Goal: Task Accomplishment & Management: Complete application form

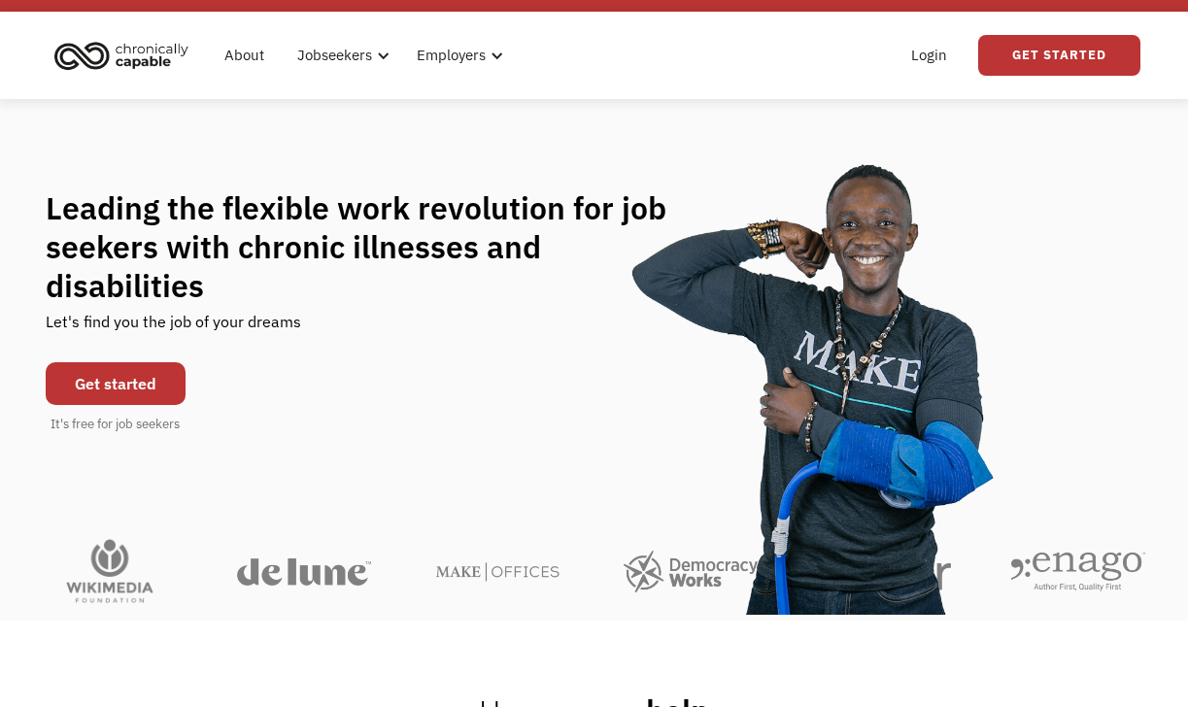
scroll to position [38, 0]
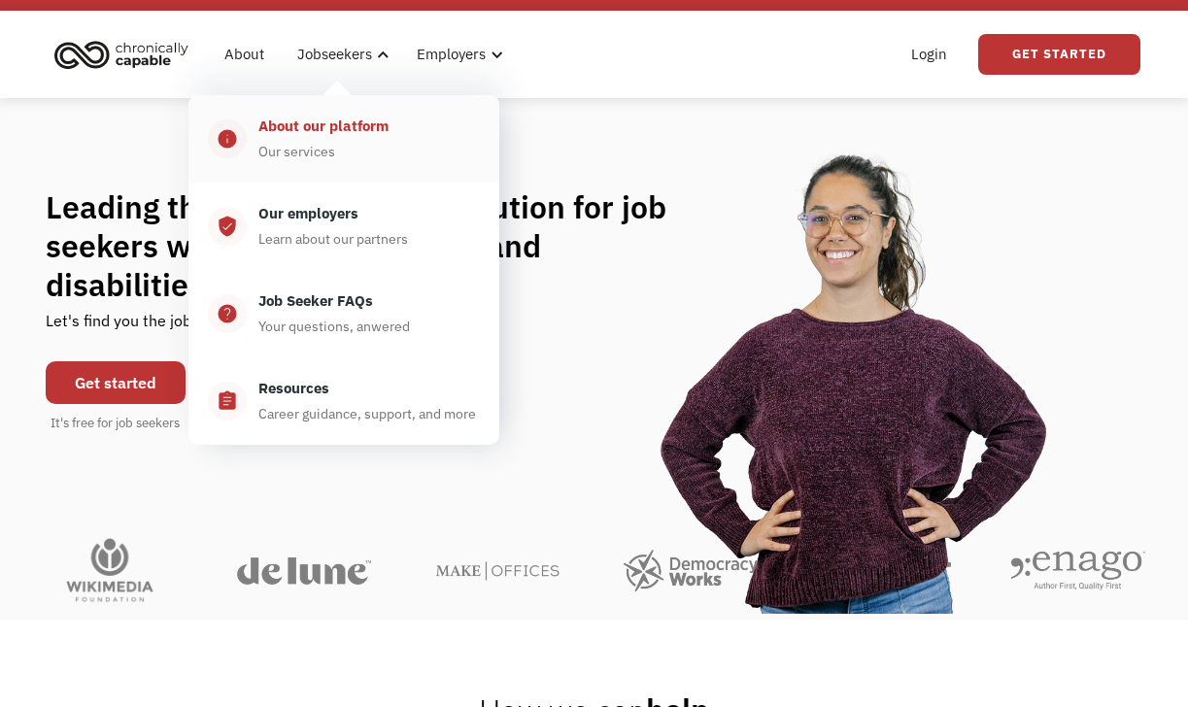
click at [331, 149] on div "Our services" at bounding box center [296, 151] width 77 height 23
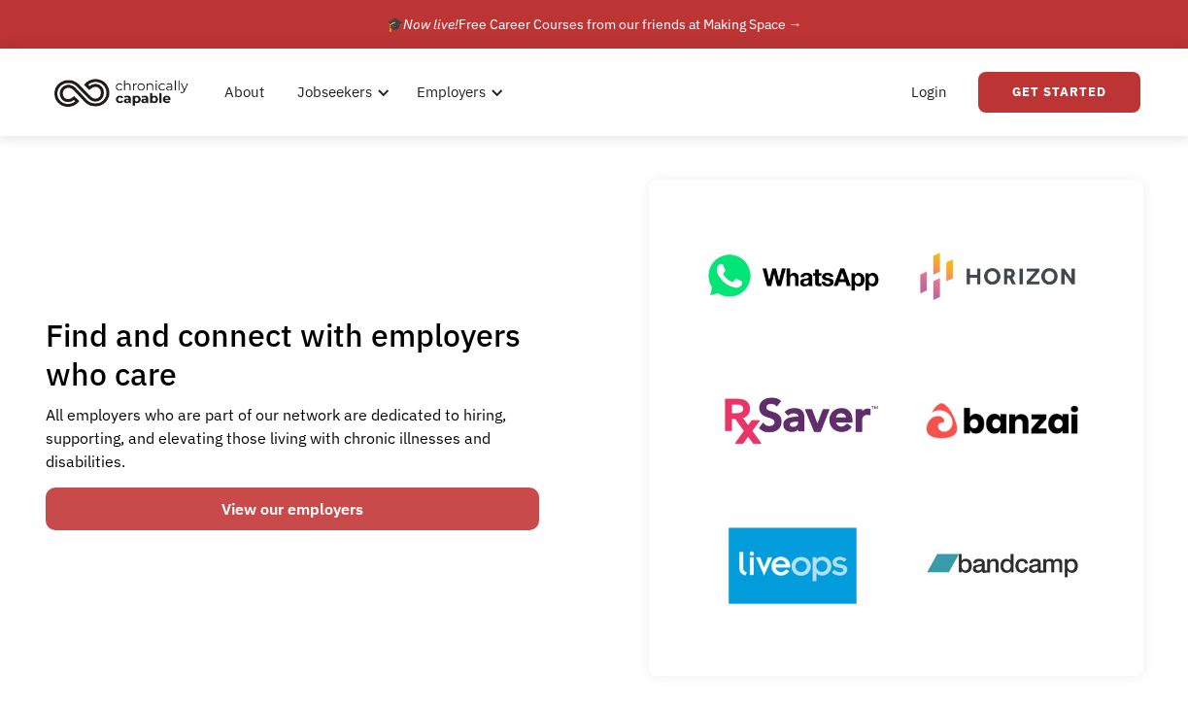
click at [381, 522] on link "View our employers" at bounding box center [293, 509] width 495 height 43
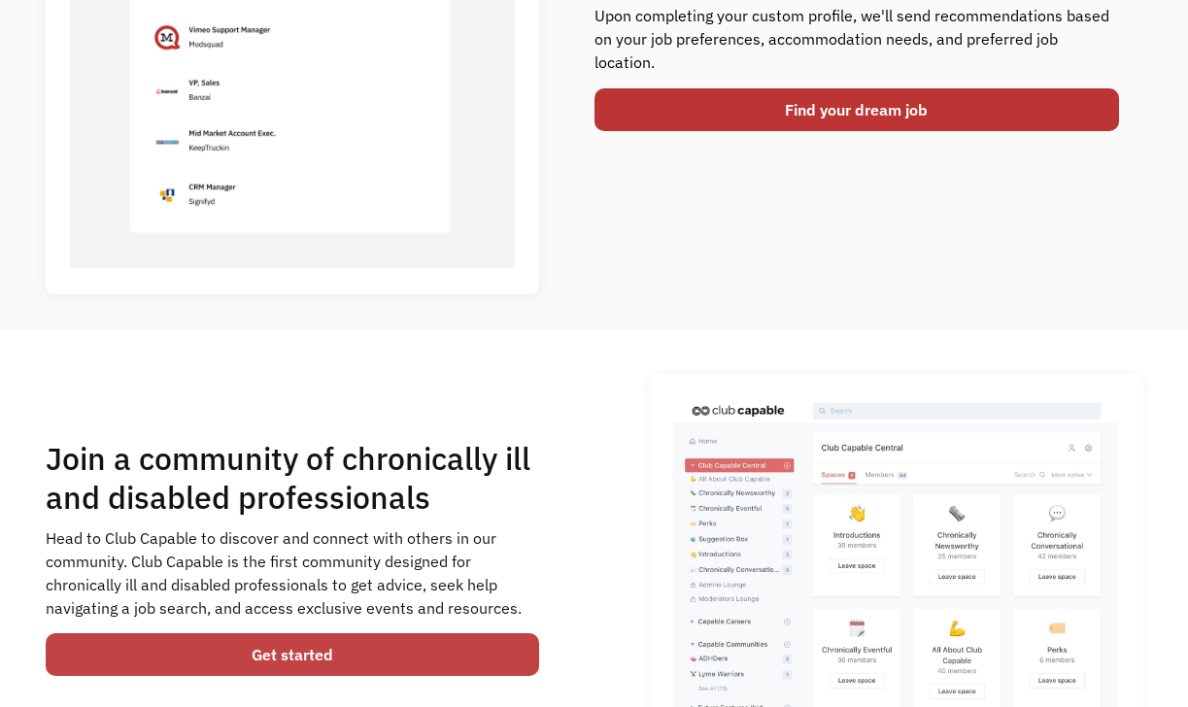
scroll to position [953, 0]
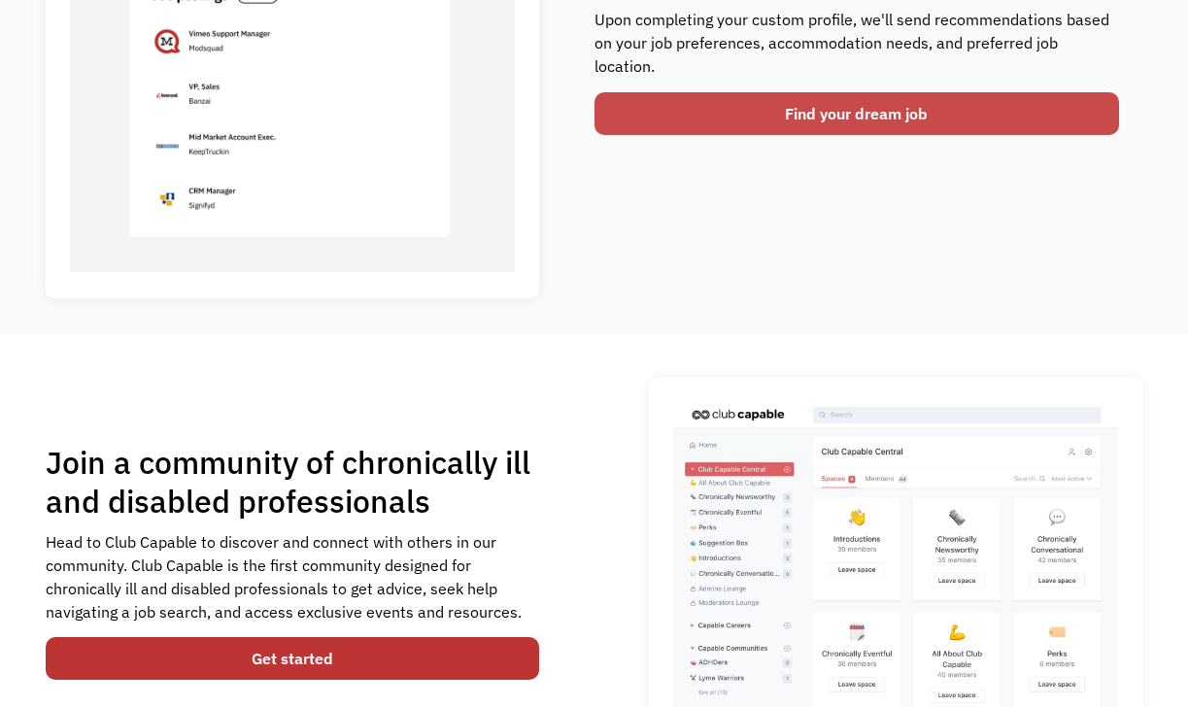
click at [702, 92] on link "Find your dream job" at bounding box center [858, 113] width 526 height 43
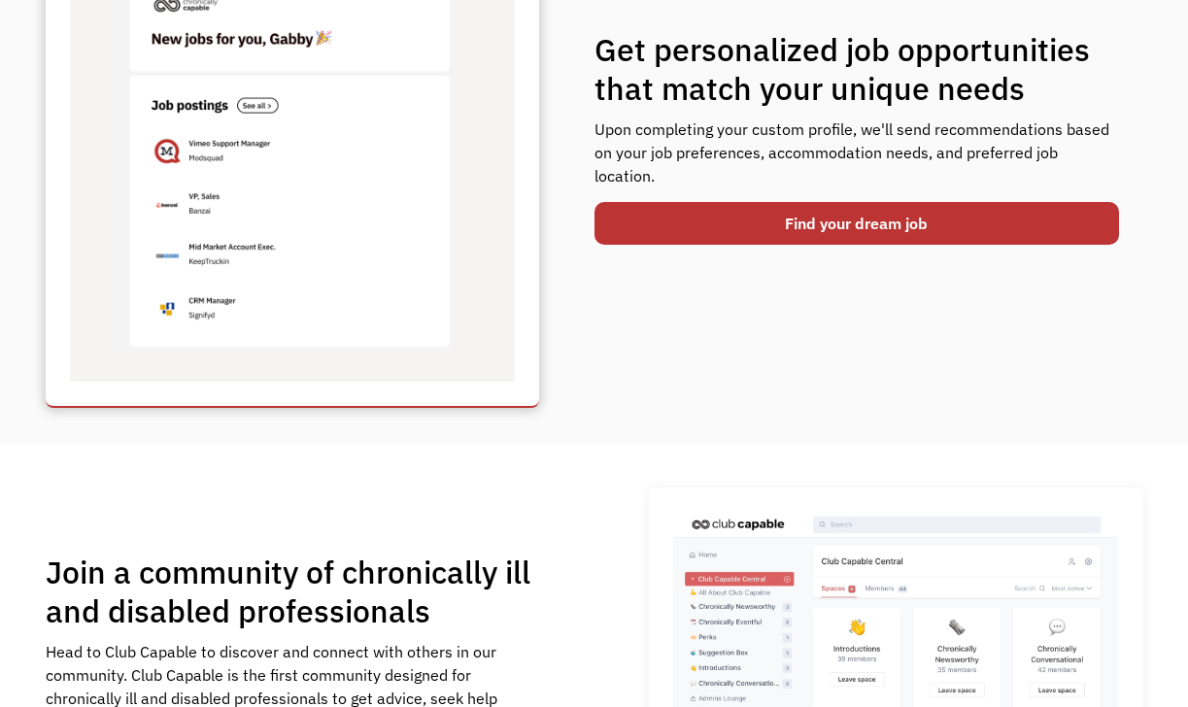
scroll to position [844, 0]
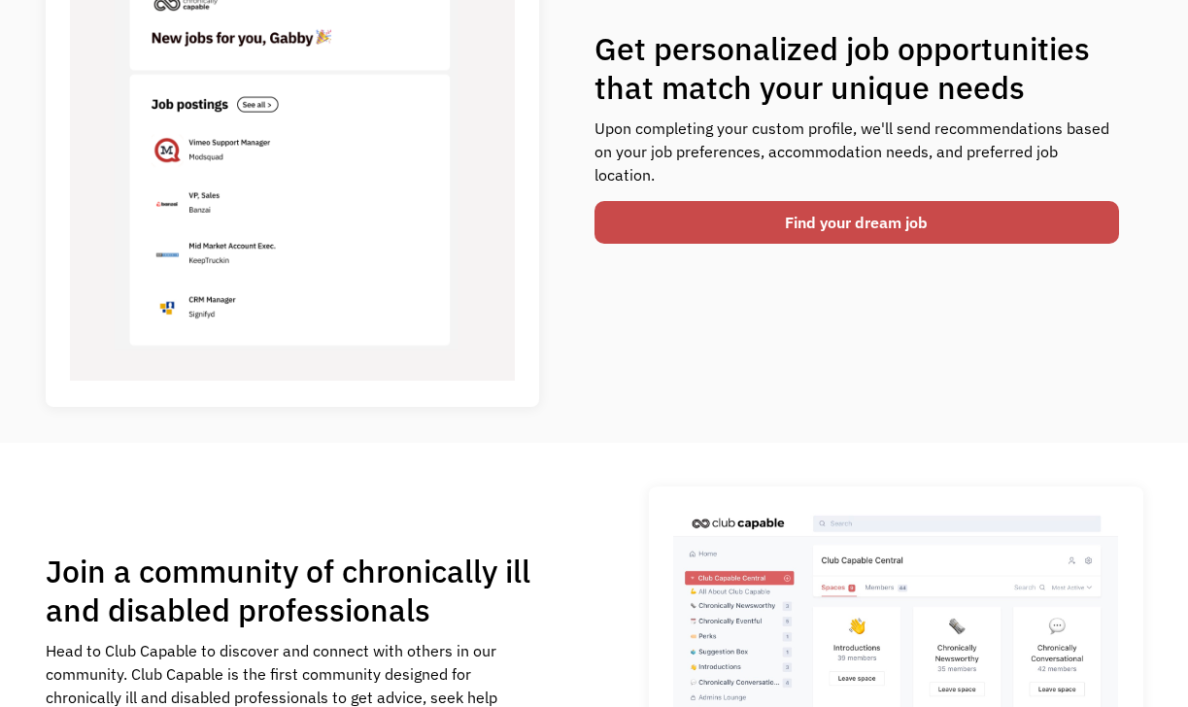
click at [773, 208] on link "Find your dream job" at bounding box center [858, 222] width 526 height 43
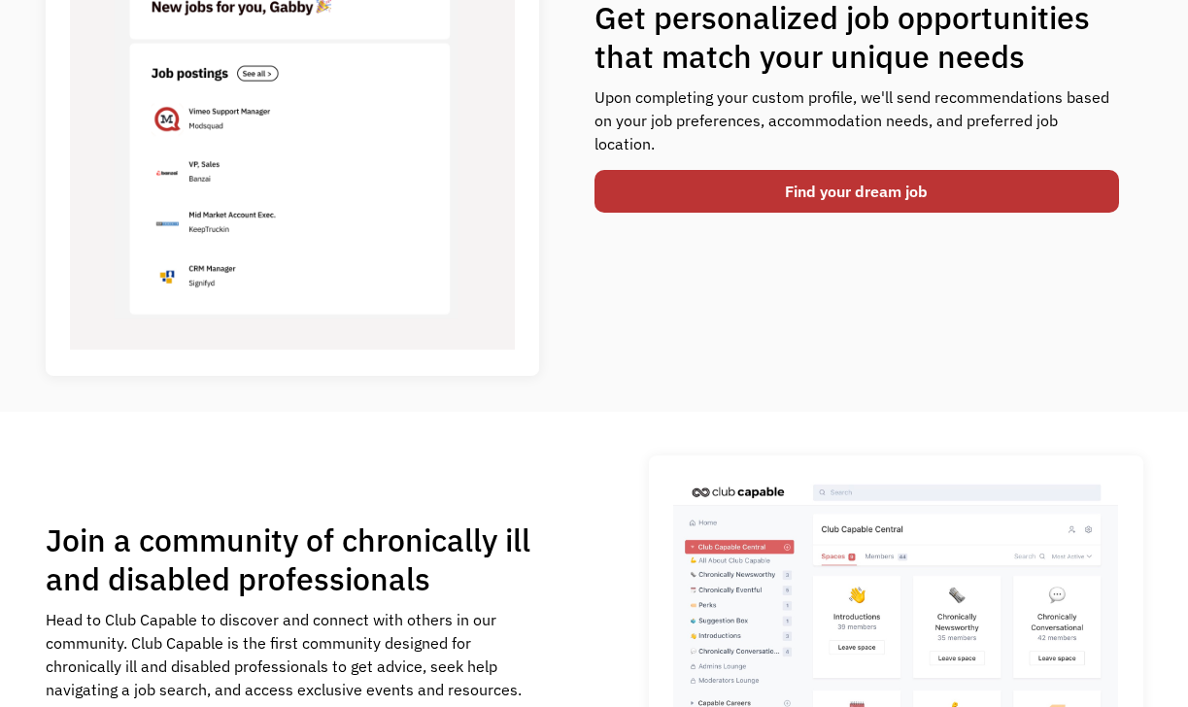
scroll to position [0, 0]
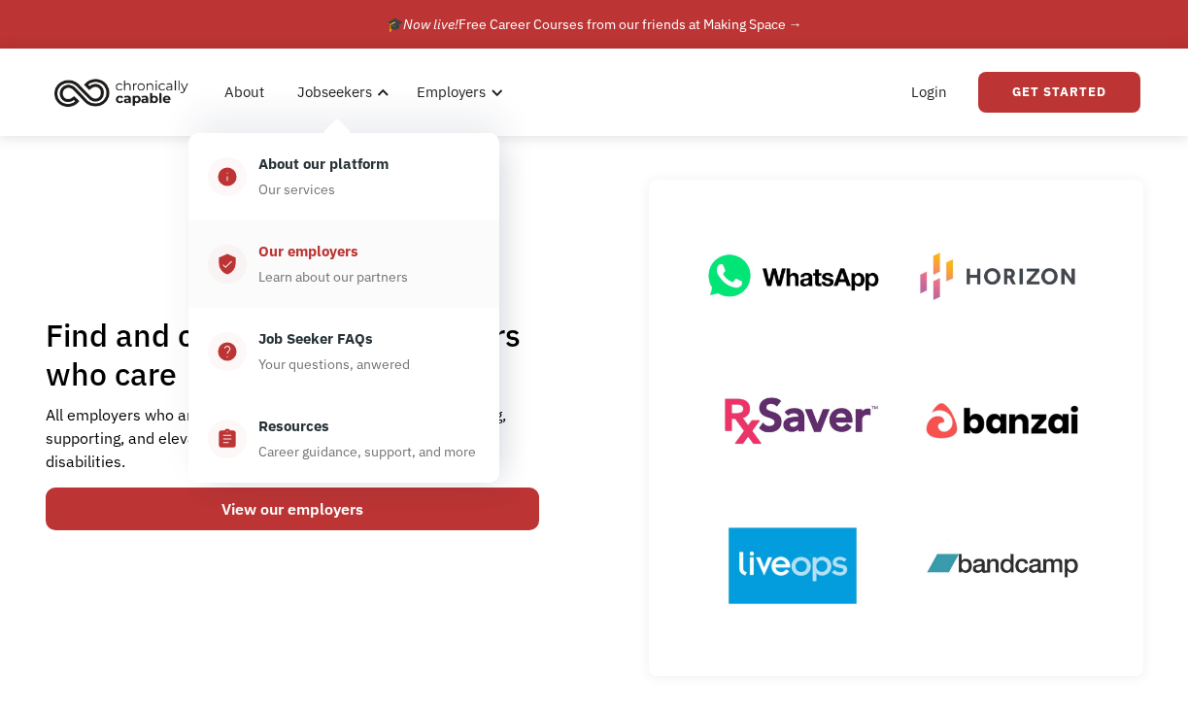
click at [346, 254] on div "Our employers" at bounding box center [308, 251] width 100 height 23
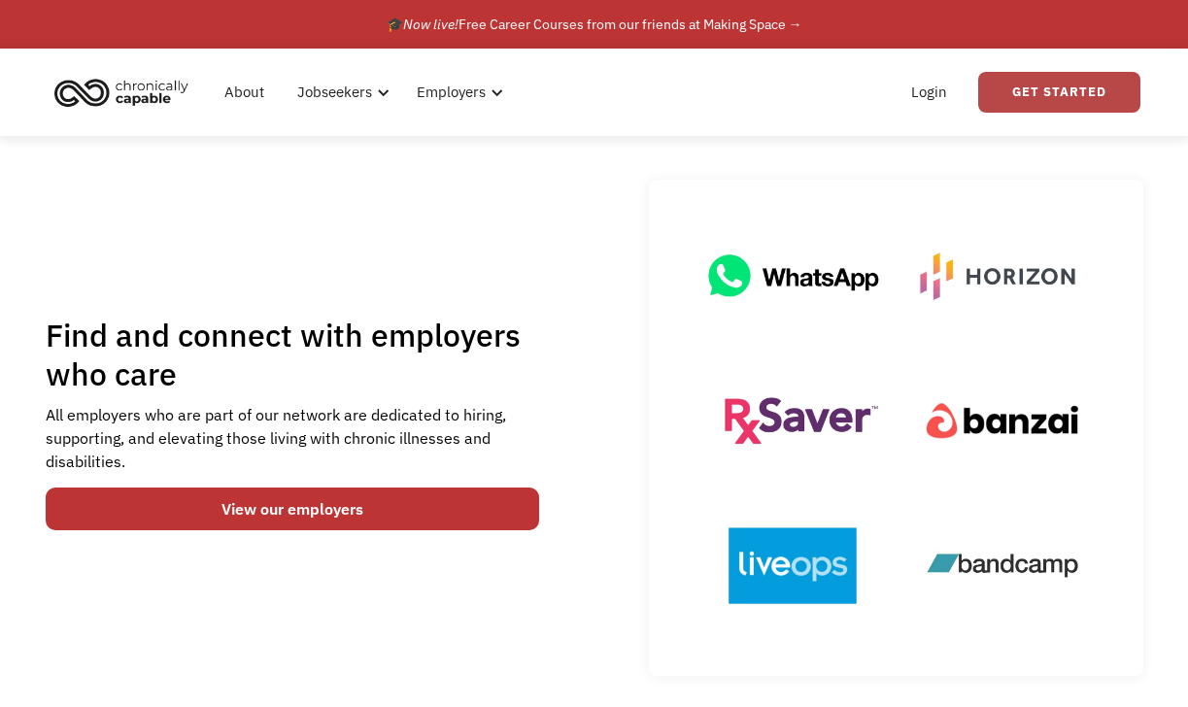
click at [1045, 107] on link "Get Started" at bounding box center [1060, 92] width 162 height 41
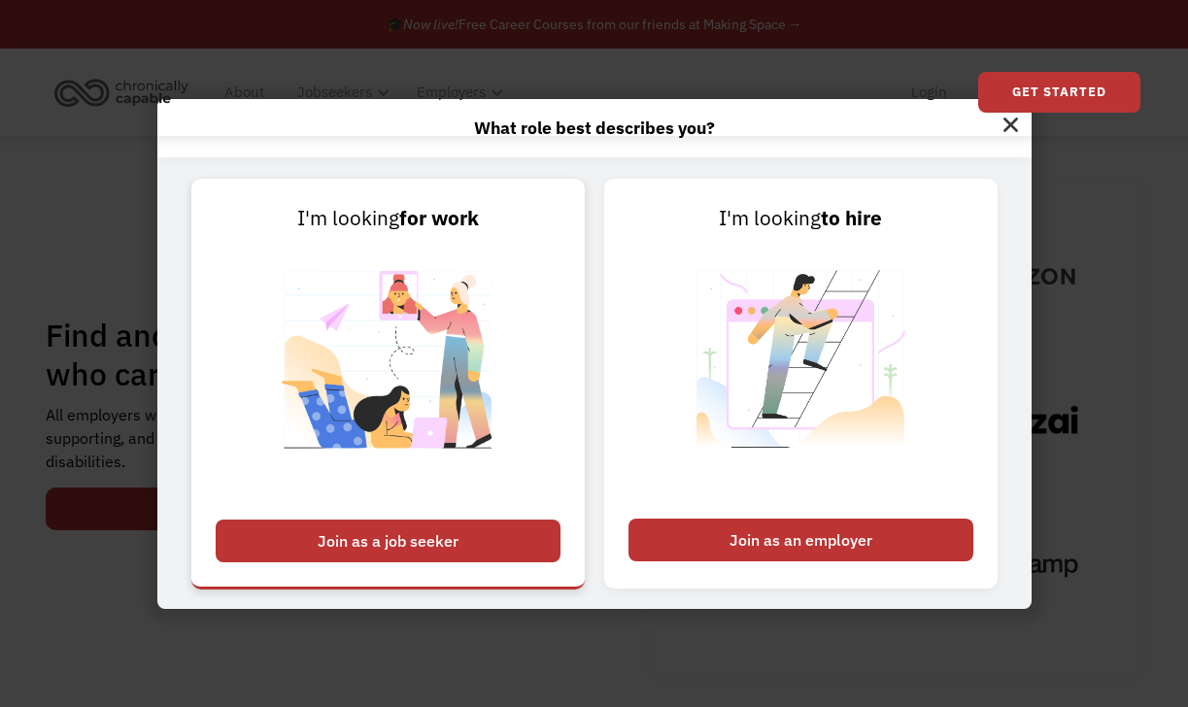
click at [444, 527] on div "Join as a job seeker" at bounding box center [388, 541] width 345 height 43
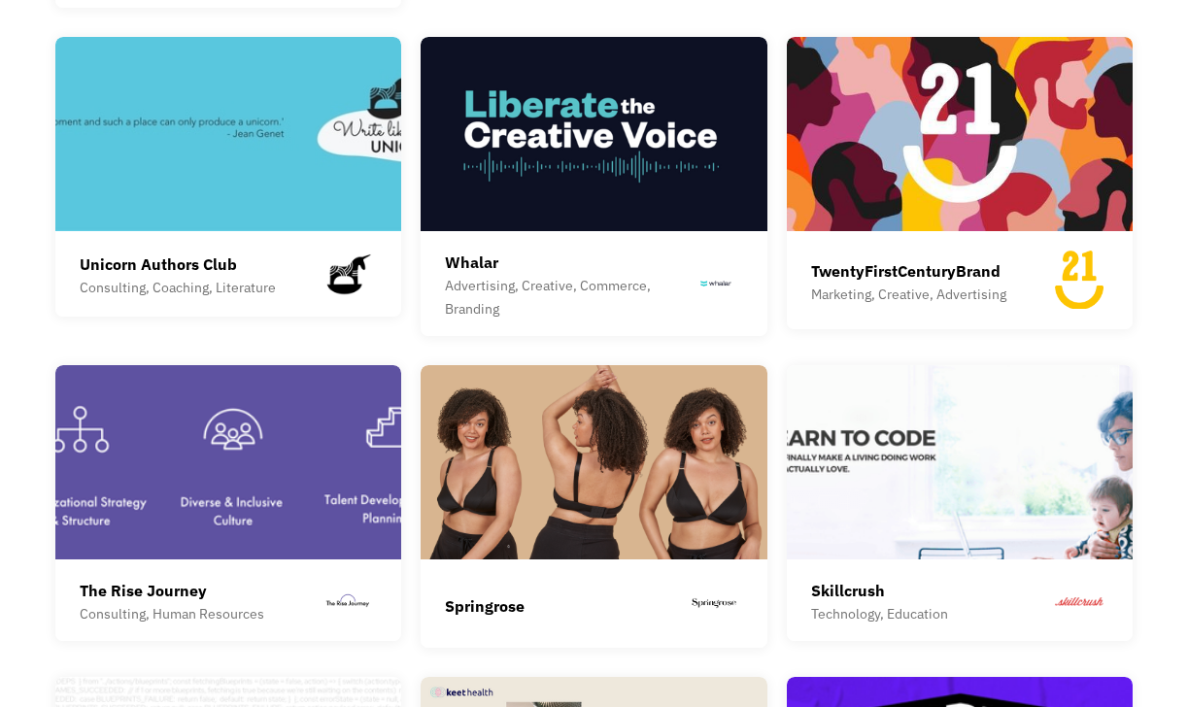
scroll to position [3578, 0]
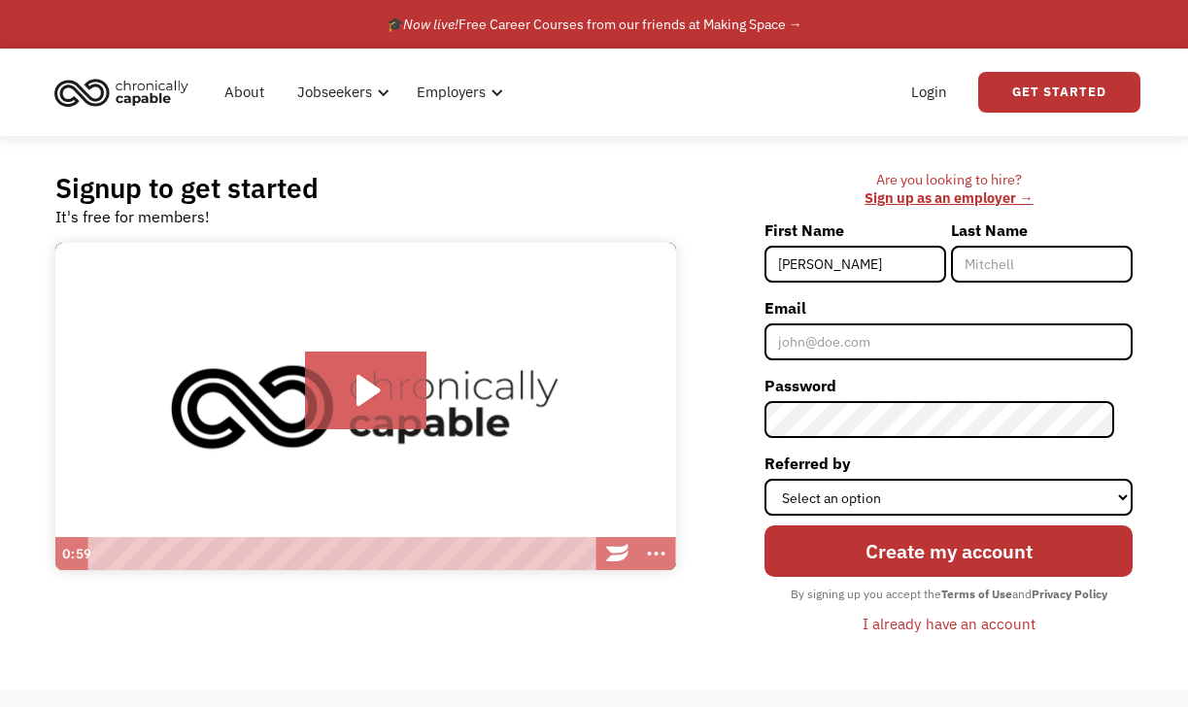
type input "[PERSON_NAME]"
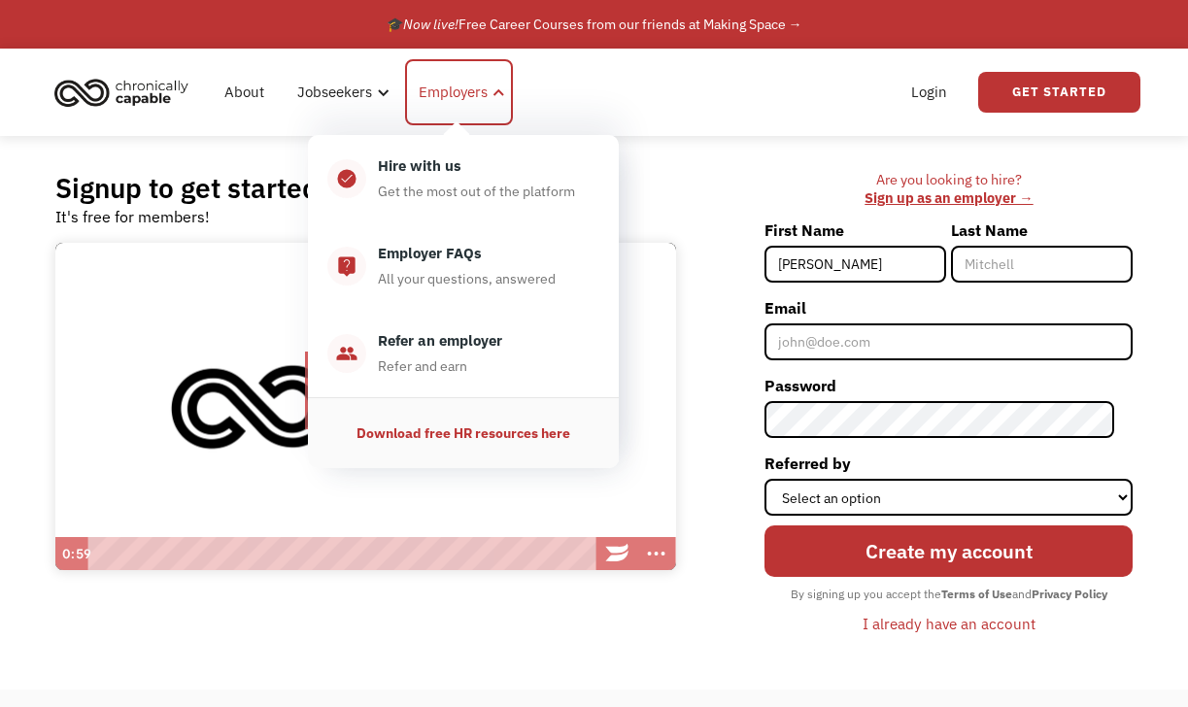
click at [456, 86] on div "Employers" at bounding box center [453, 92] width 69 height 23
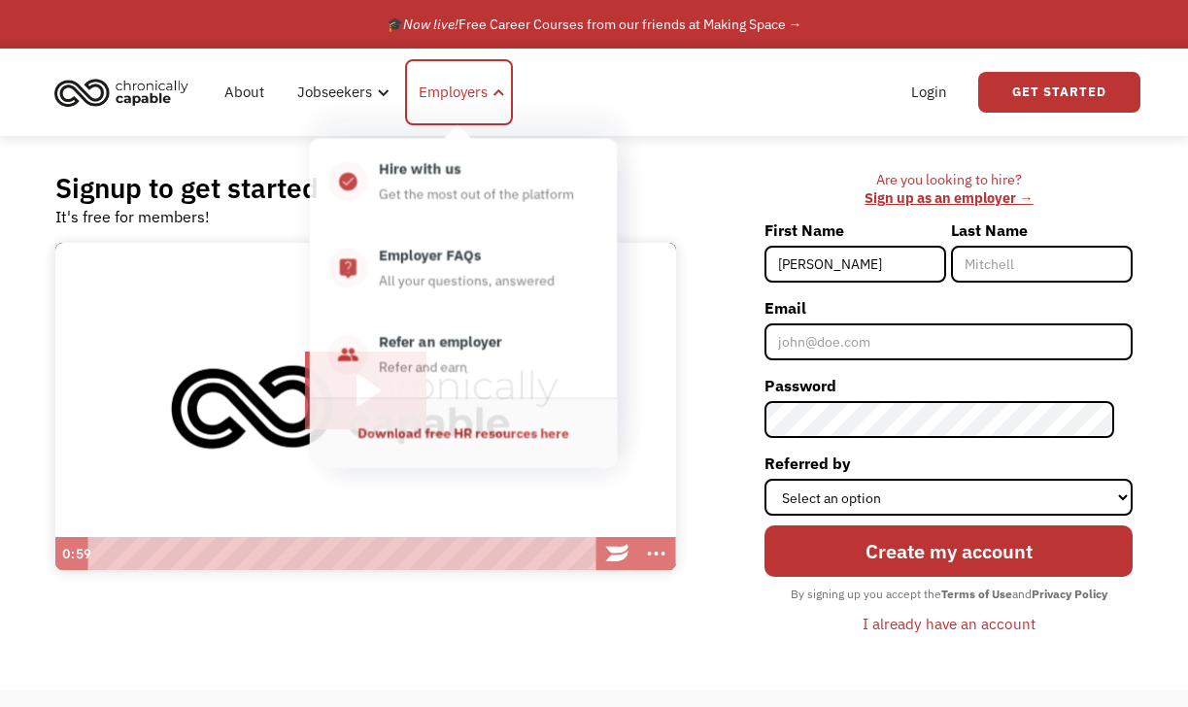
click at [471, 103] on div "Employers" at bounding box center [453, 92] width 69 height 23
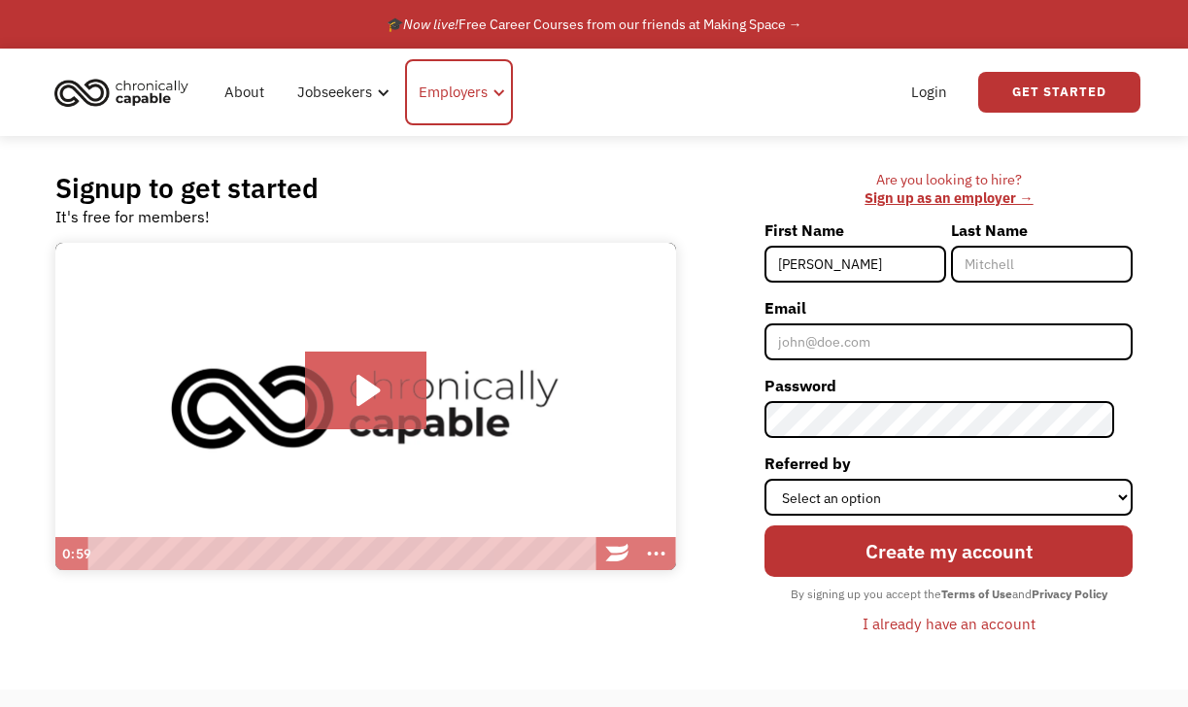
click at [471, 103] on div "Employers" at bounding box center [453, 92] width 69 height 23
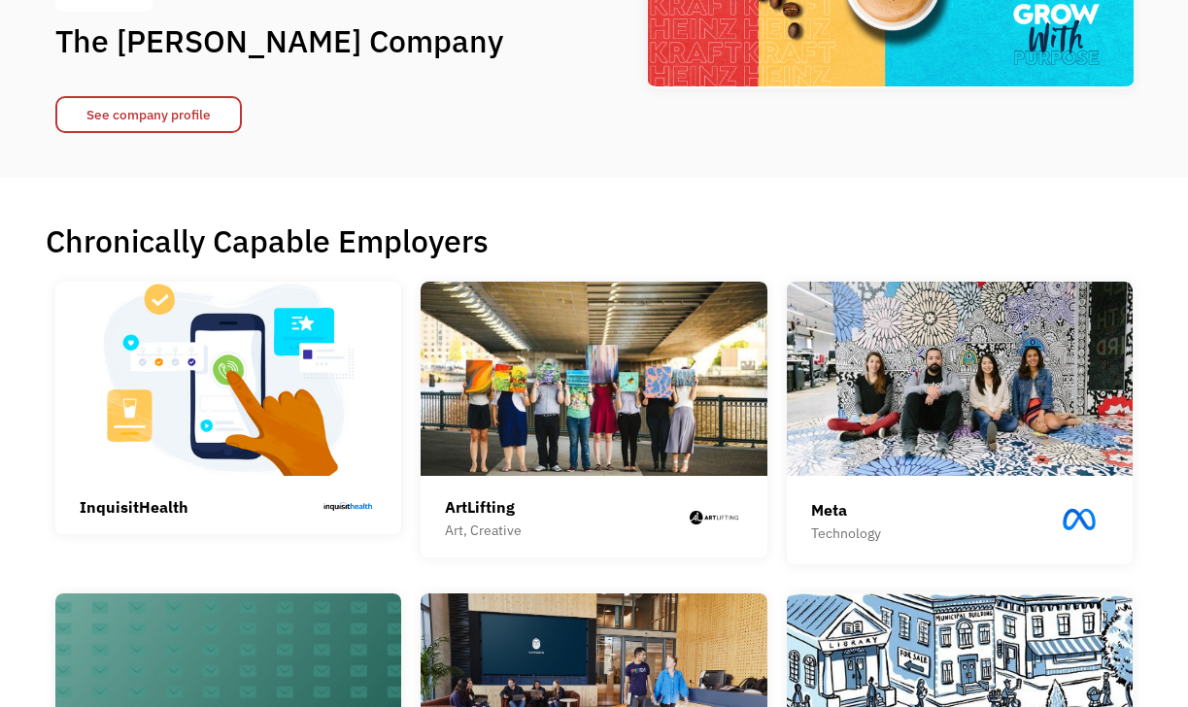
scroll to position [263, 0]
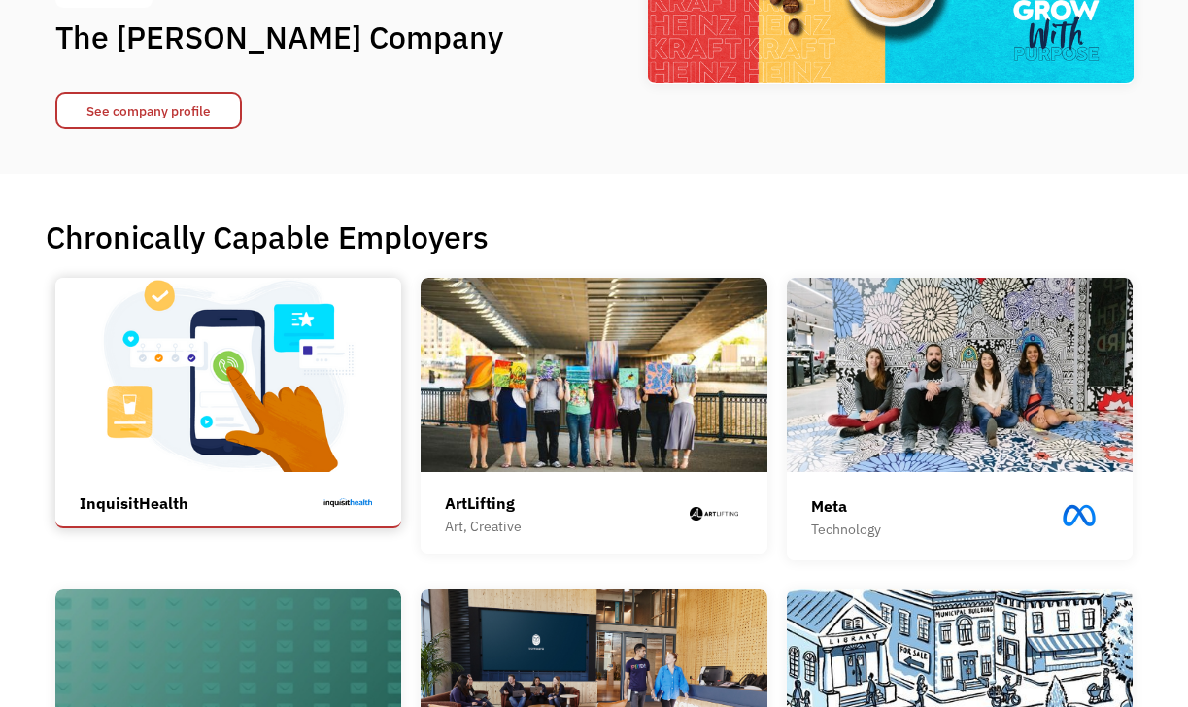
click at [292, 427] on img at bounding box center [228, 375] width 347 height 194
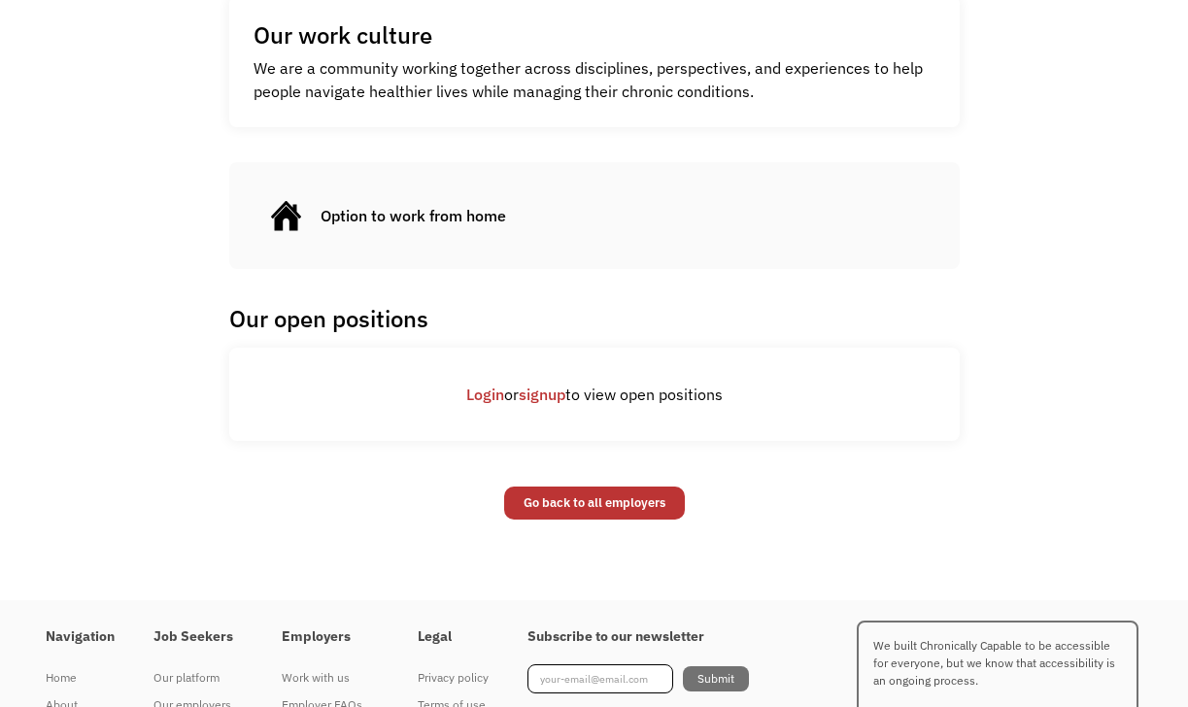
scroll to position [622, 0]
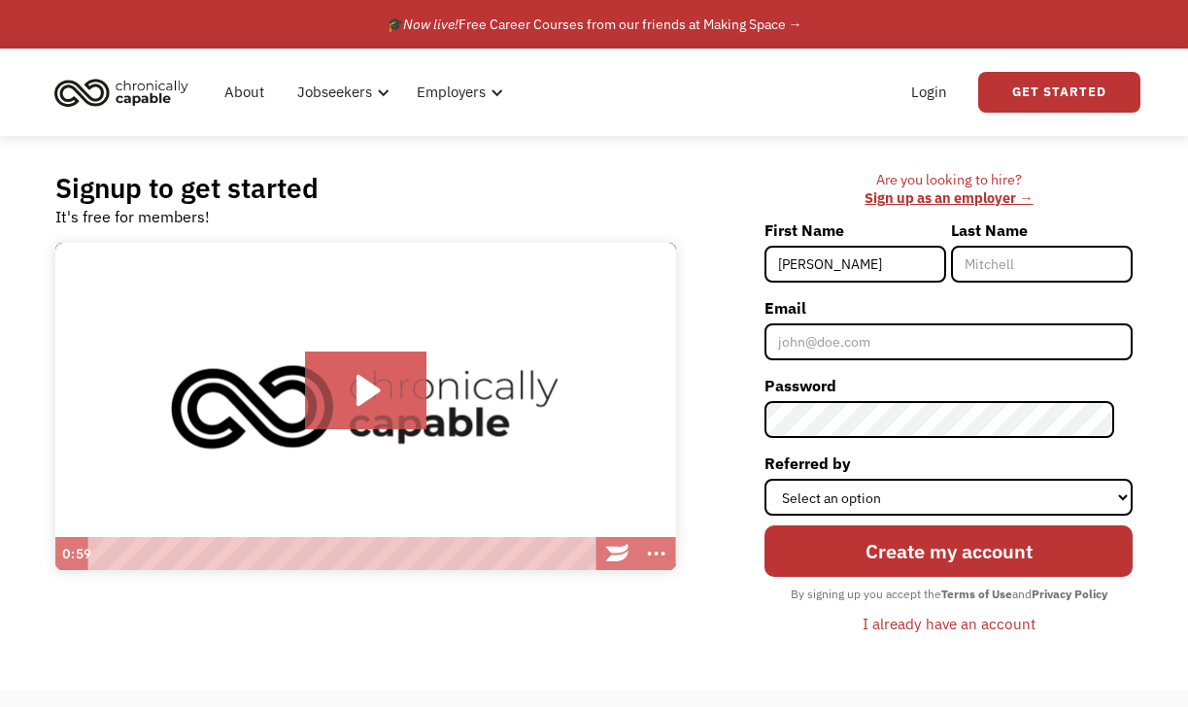
type input "[PERSON_NAME]"
type input "Fagg"
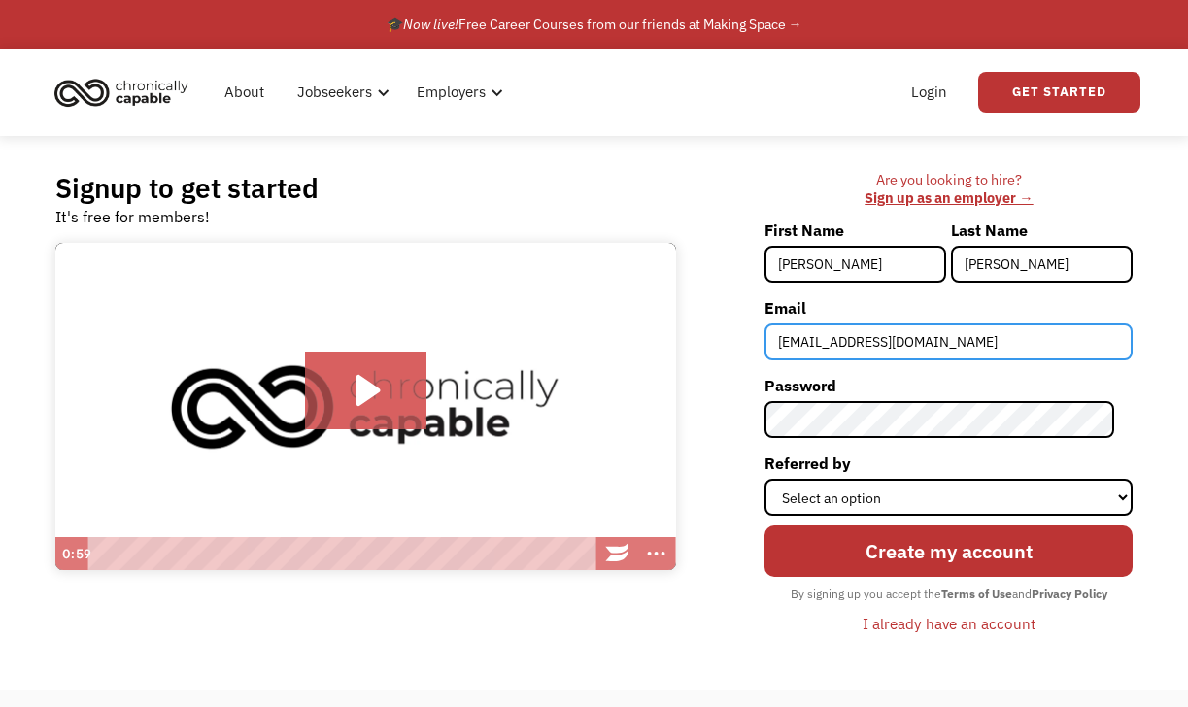
type input "fcassandra1943@gmail.com"
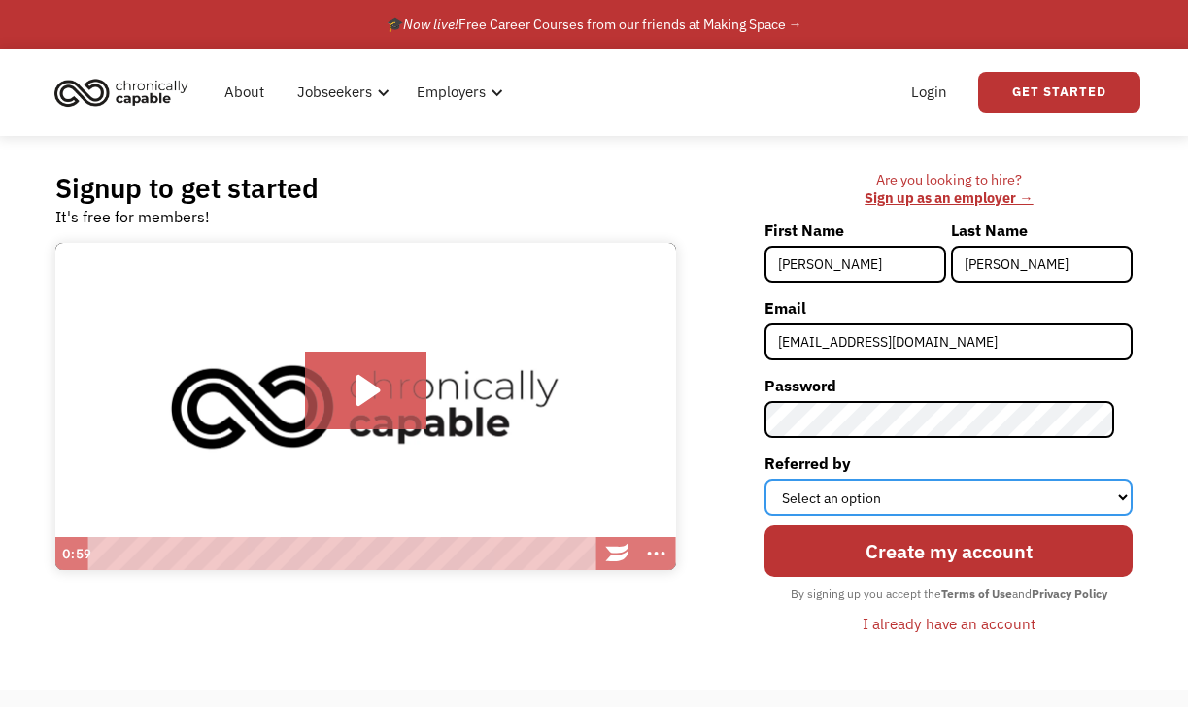
click at [887, 497] on select "Select an option Instagram Facebook Twitter Search Engine News Article Word of …" at bounding box center [949, 497] width 368 height 37
select select "Search Engine"
click at [783, 479] on select "Select an option Instagram Facebook Twitter Search Engine News Article Word of …" at bounding box center [949, 497] width 368 height 37
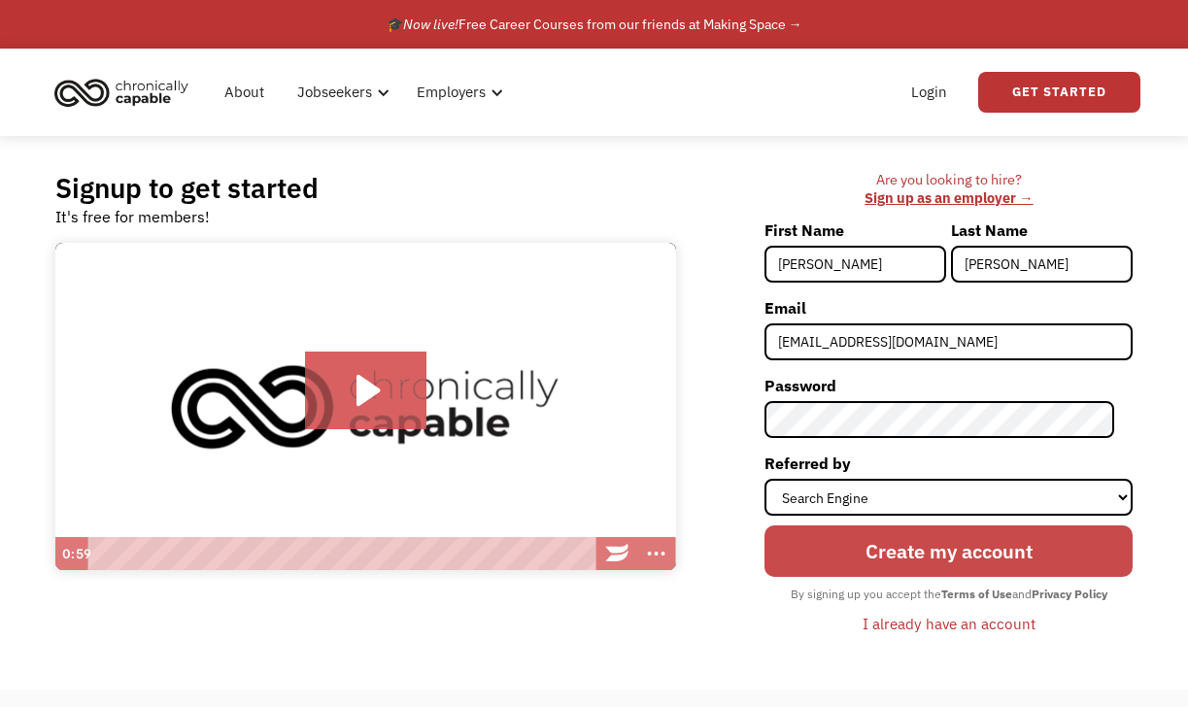
click at [899, 541] on input "Create my account" at bounding box center [949, 552] width 368 height 52
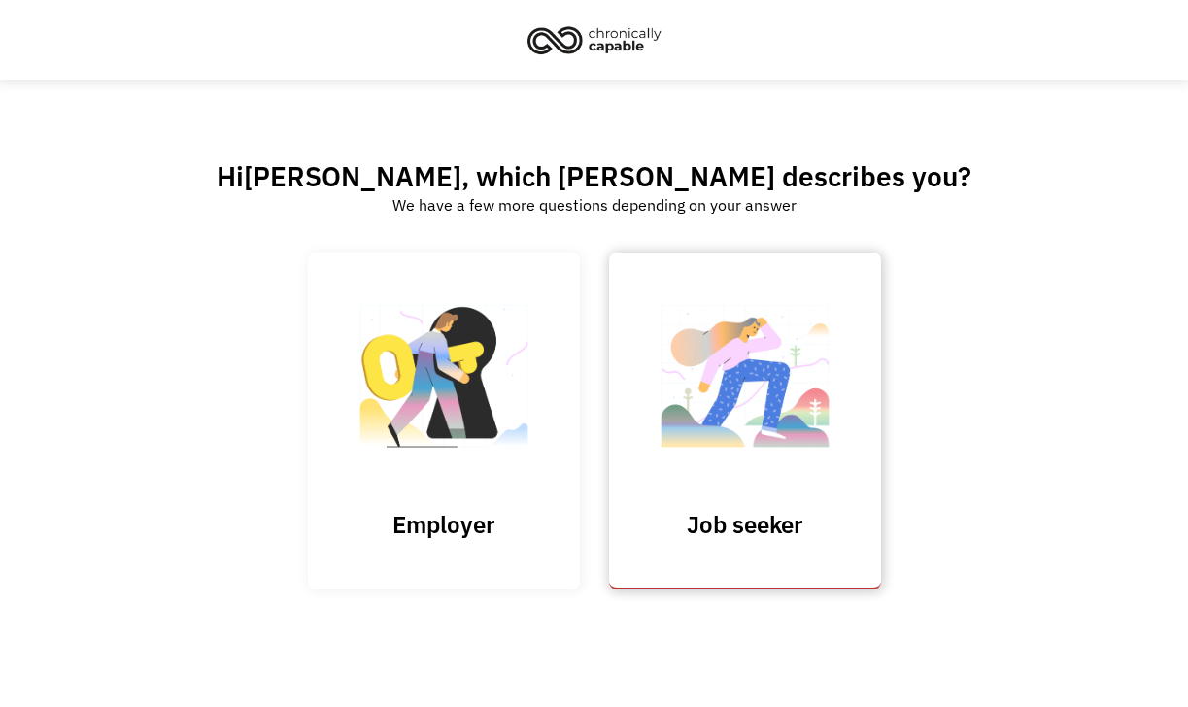
click at [785, 418] on img at bounding box center [745, 386] width 194 height 189
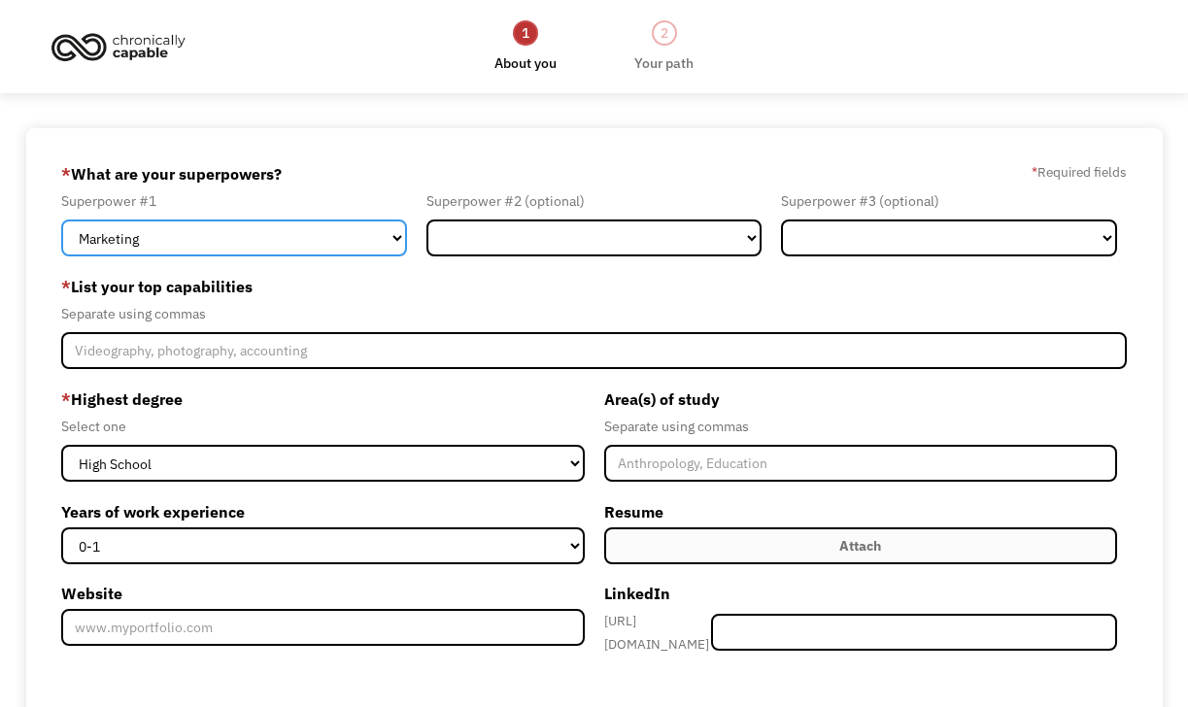
click at [271, 253] on select "Marketing Human Resources Finance Technology Operations Sales Industrial & Manu…" at bounding box center [234, 238] width 346 height 37
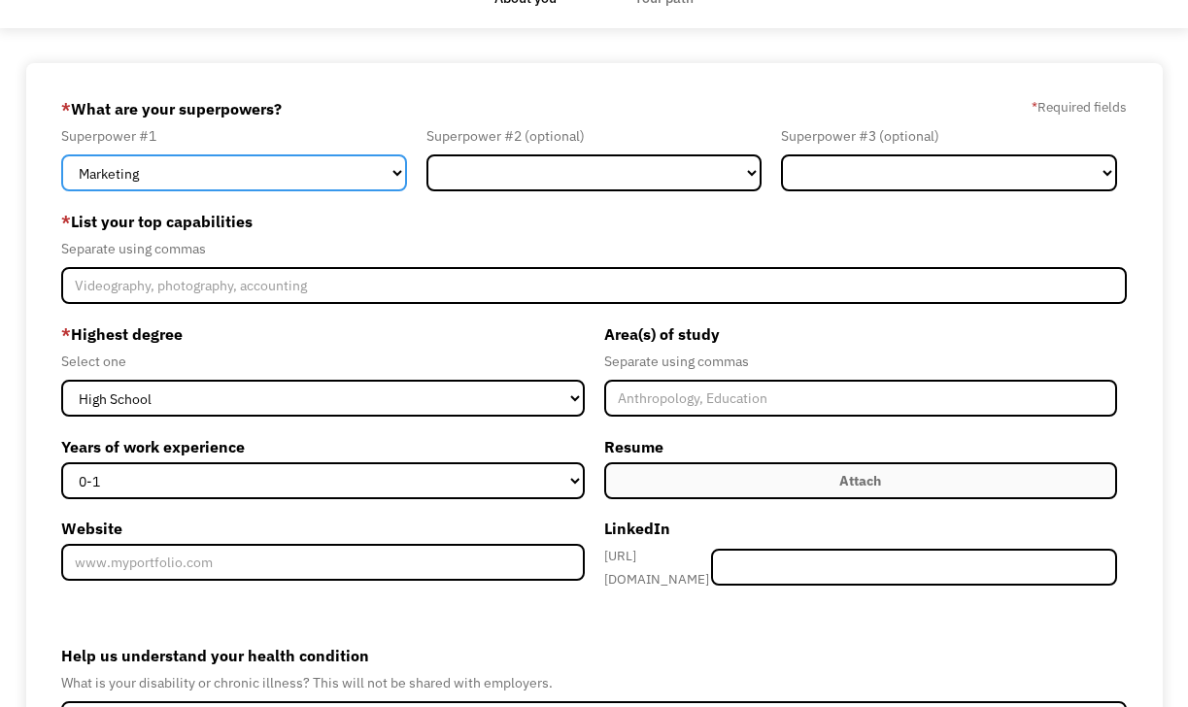
scroll to position [66, 0]
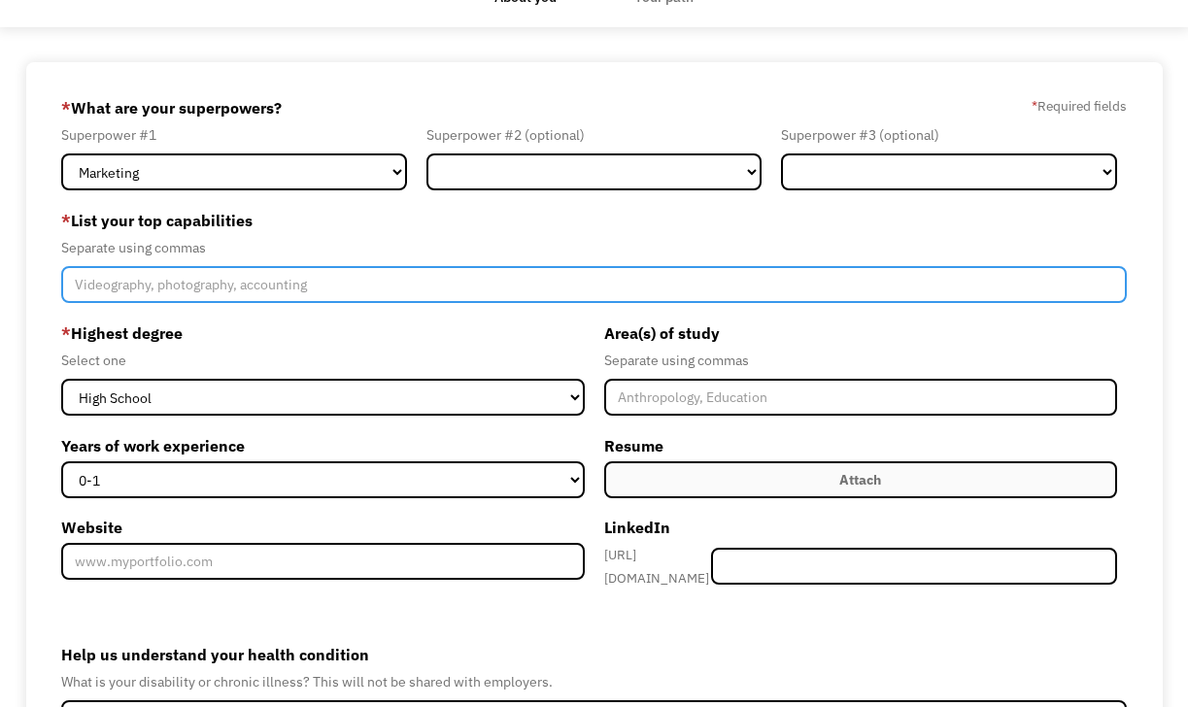
click at [580, 273] on input "Member-Create-Step1" at bounding box center [594, 284] width 1066 height 37
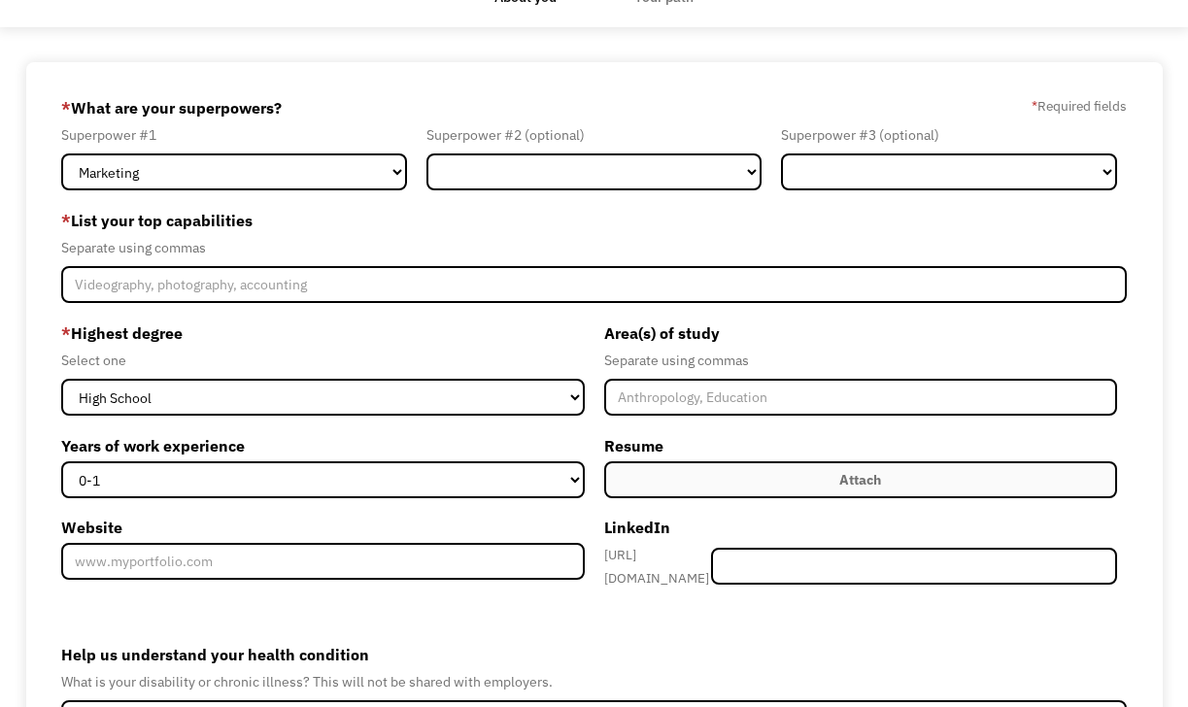
click at [506, 337] on label "* Highest degree" at bounding box center [322, 333] width 523 height 31
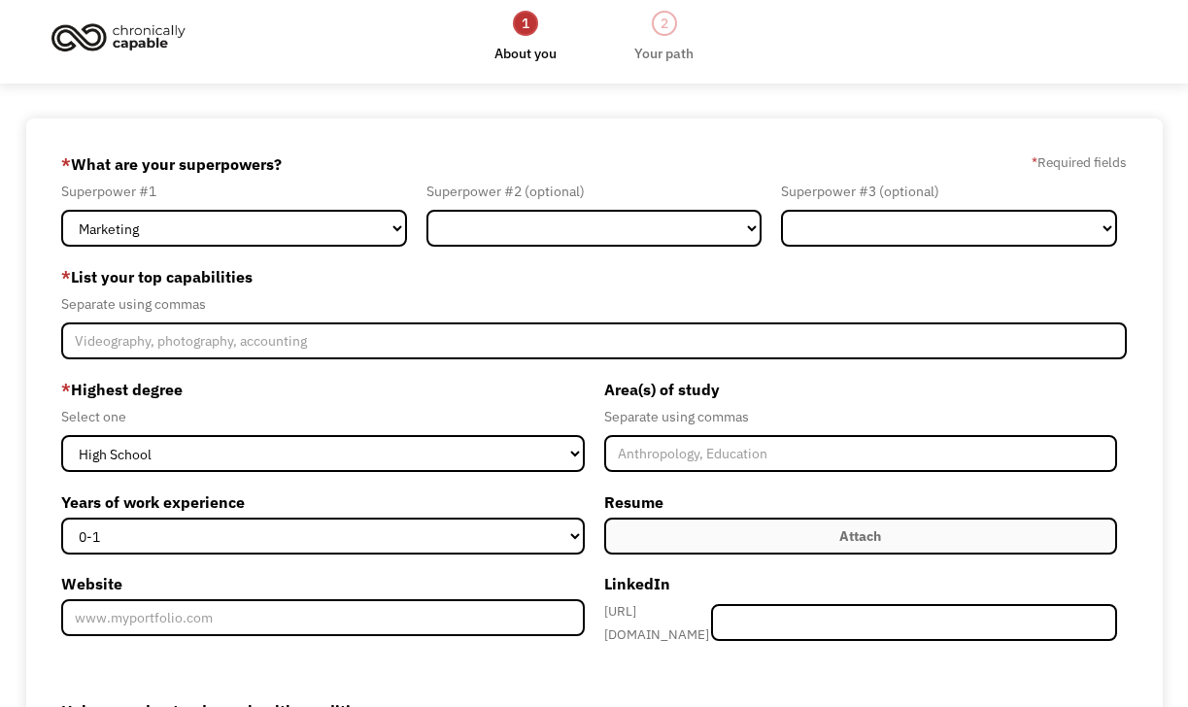
scroll to position [0, 0]
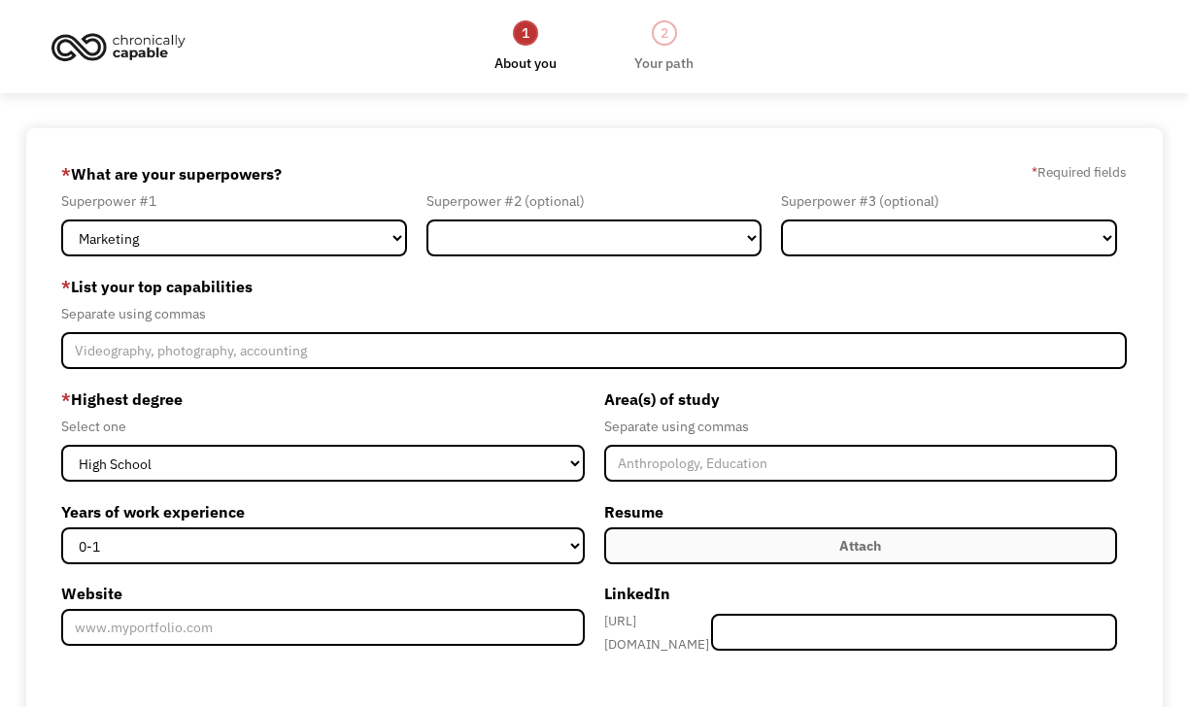
click at [681, 38] on link "2 Your path" at bounding box center [664, 46] width 59 height 56
click at [113, 46] on img at bounding box center [119, 46] width 146 height 43
